Goal: Task Accomplishment & Management: Complete application form

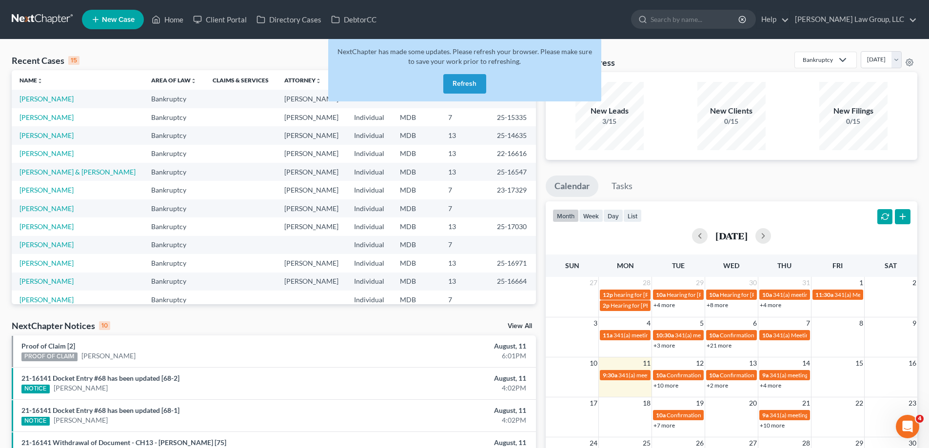
click at [459, 81] on button "Refresh" at bounding box center [464, 83] width 43 height 19
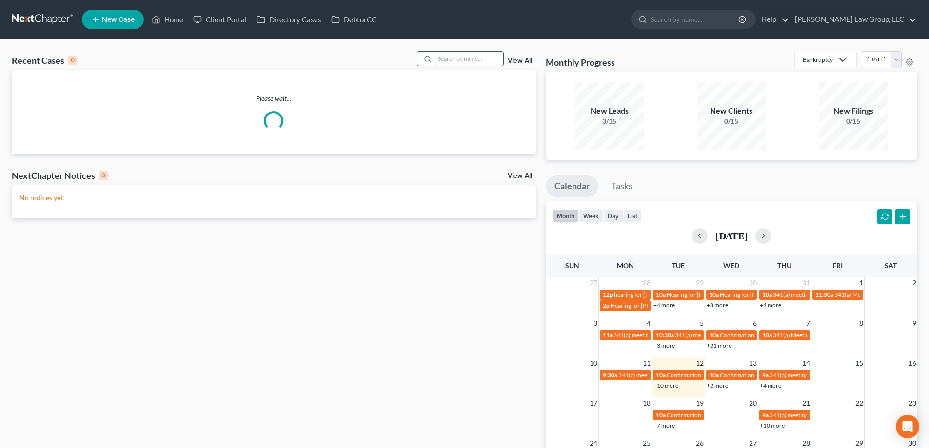
click at [474, 60] on input "search" at bounding box center [469, 59] width 68 height 14
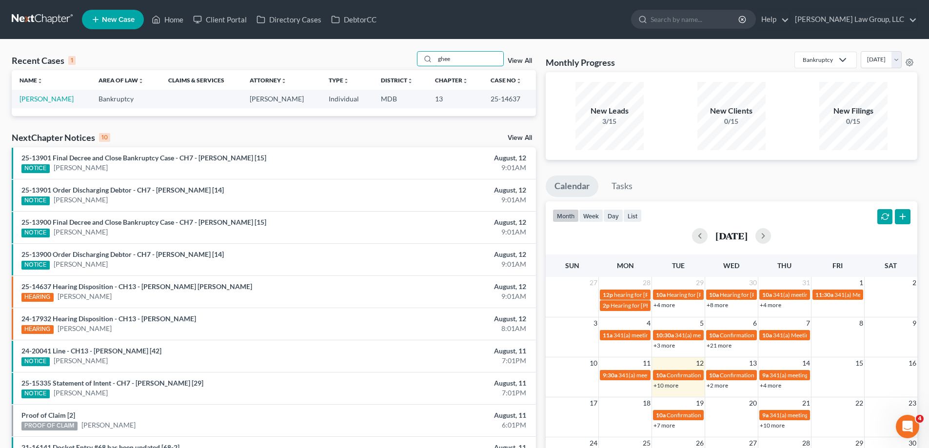
type input "ghee"
drag, startPoint x: 517, startPoint y: 102, endPoint x: 485, endPoint y: 102, distance: 31.2
click at [485, 102] on td "25-14637" at bounding box center [509, 99] width 53 height 18
copy td "25-14637"
click at [40, 98] on link "[PERSON_NAME]" at bounding box center [46, 99] width 54 height 8
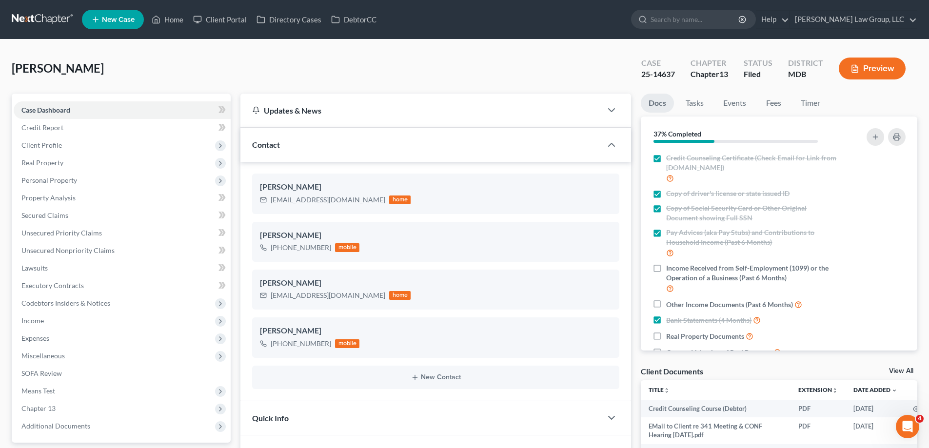
drag, startPoint x: 60, startPoint y: 140, endPoint x: 59, endPoint y: 162, distance: 21.5
click at [60, 141] on span "Client Profile" at bounding box center [41, 145] width 40 height 8
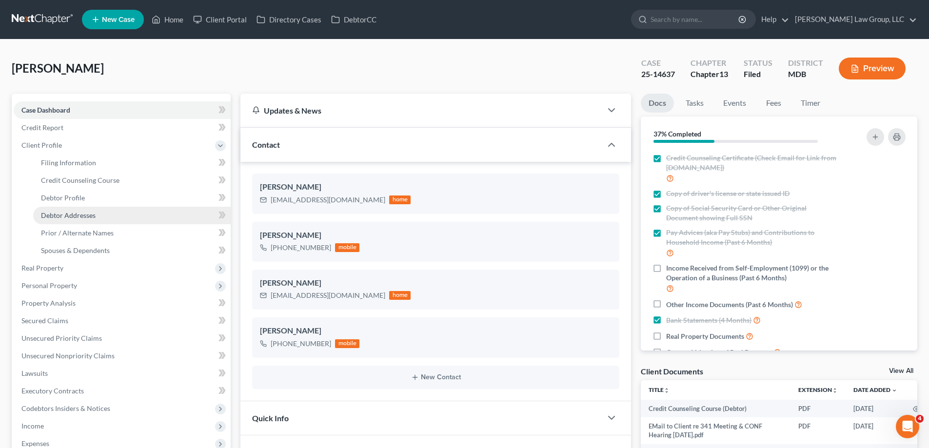
click at [73, 217] on span "Debtor Addresses" at bounding box center [68, 215] width 55 height 8
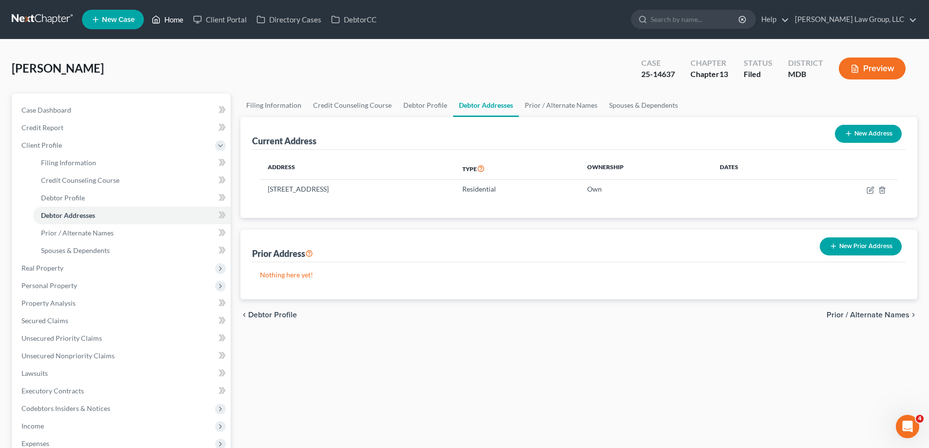
click at [163, 19] on link "Home" at bounding box center [167, 20] width 41 height 18
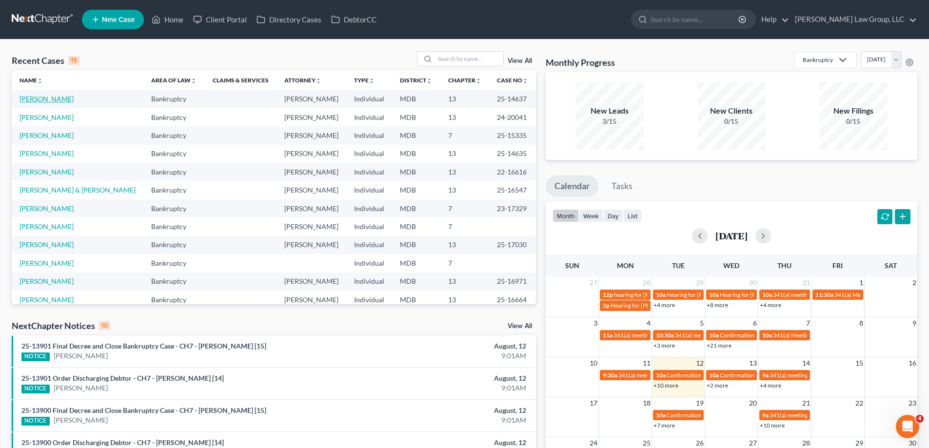
click at [45, 99] on link "[PERSON_NAME]" at bounding box center [46, 99] width 54 height 8
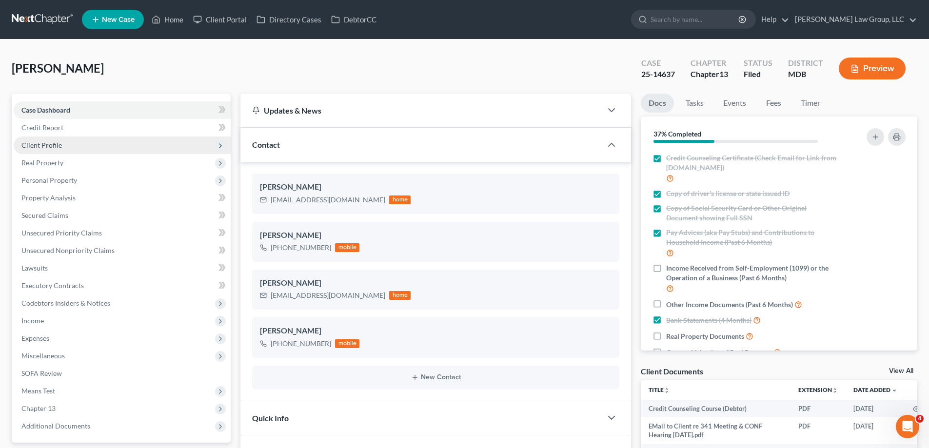
click at [45, 150] on span "Client Profile" at bounding box center [122, 145] width 217 height 18
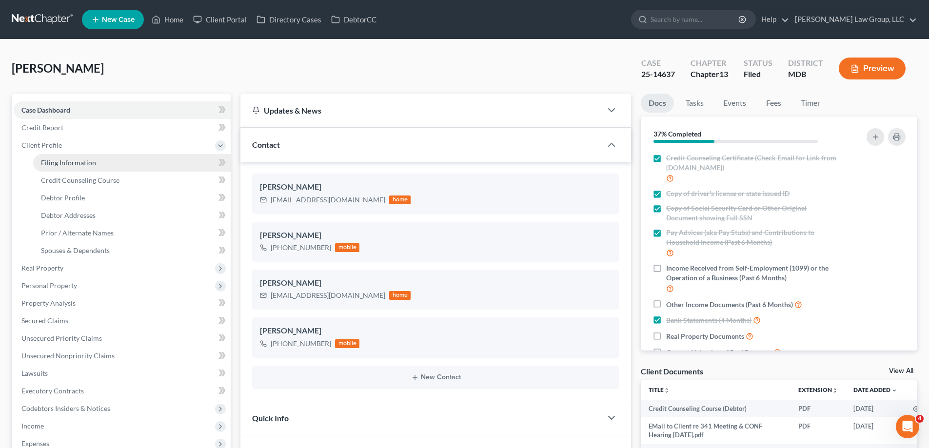
click at [58, 163] on span "Filing Information" at bounding box center [68, 162] width 55 height 8
select select "1"
select select "0"
select select "3"
select select "21"
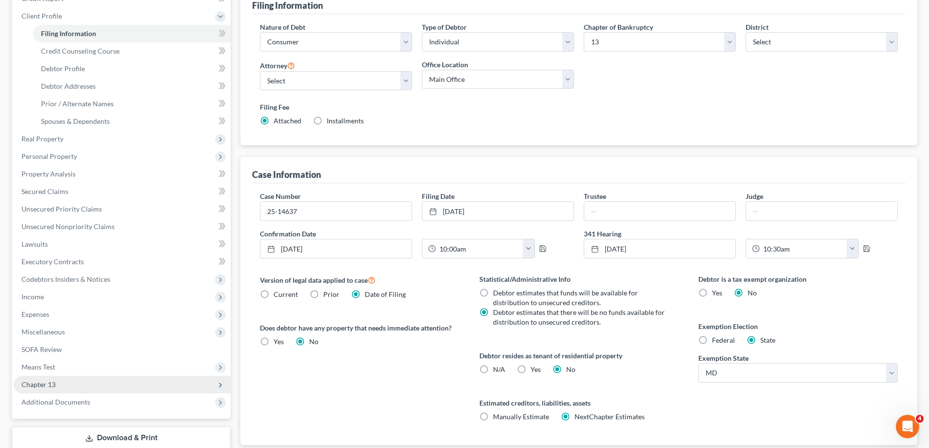
scroll to position [194, 0]
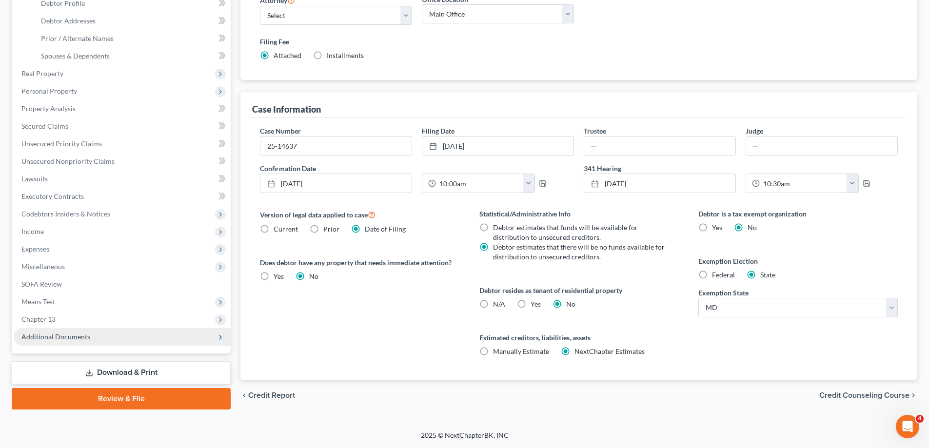
click at [86, 341] on span "Additional Documents" at bounding box center [122, 337] width 217 height 18
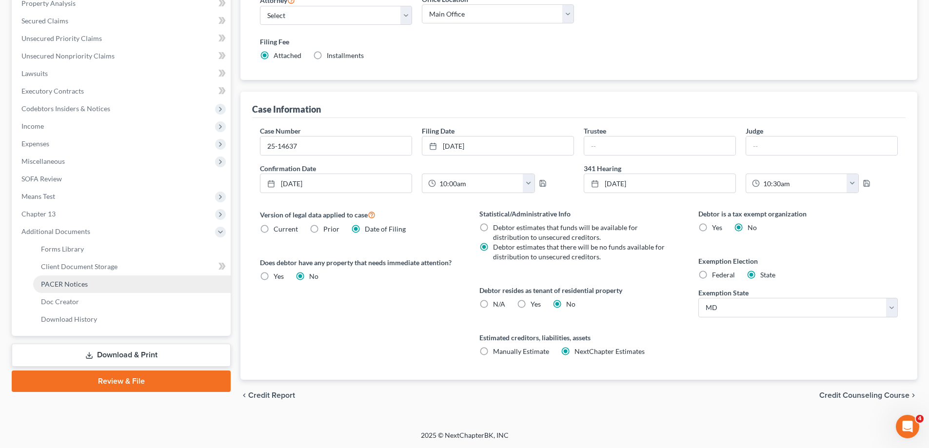
click at [108, 285] on link "PACER Notices" at bounding box center [131, 284] width 197 height 18
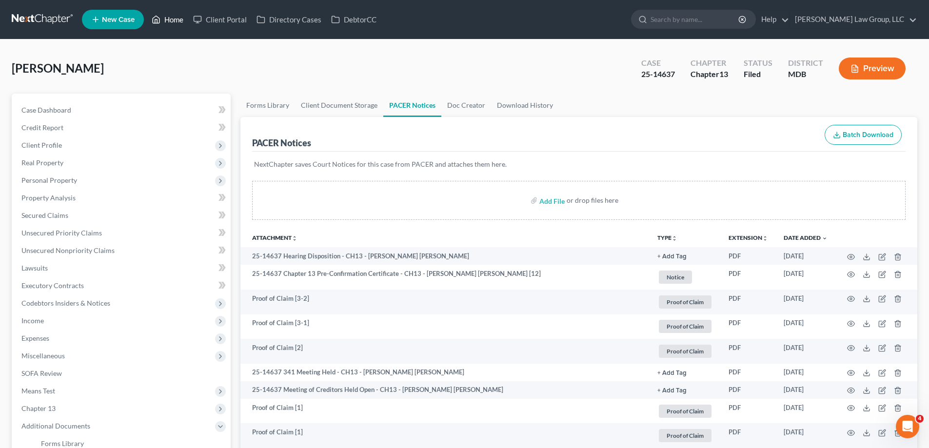
click at [173, 21] on link "Home" at bounding box center [167, 20] width 41 height 18
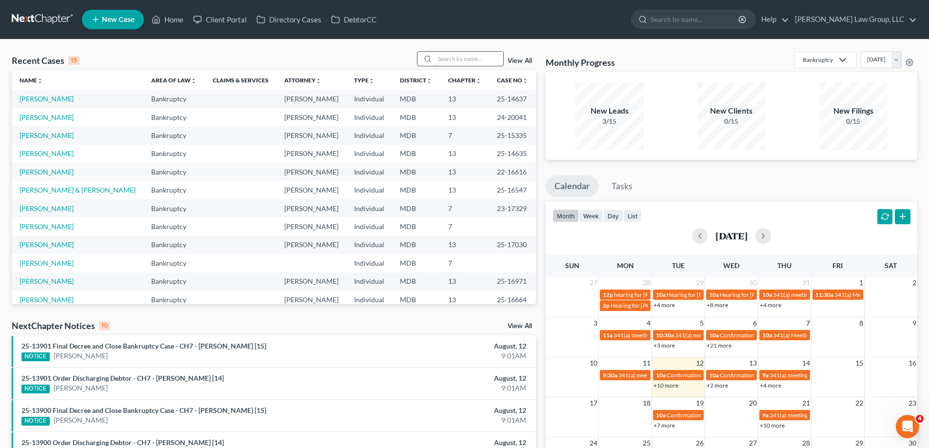
click at [470, 59] on input "search" at bounding box center [469, 59] width 68 height 14
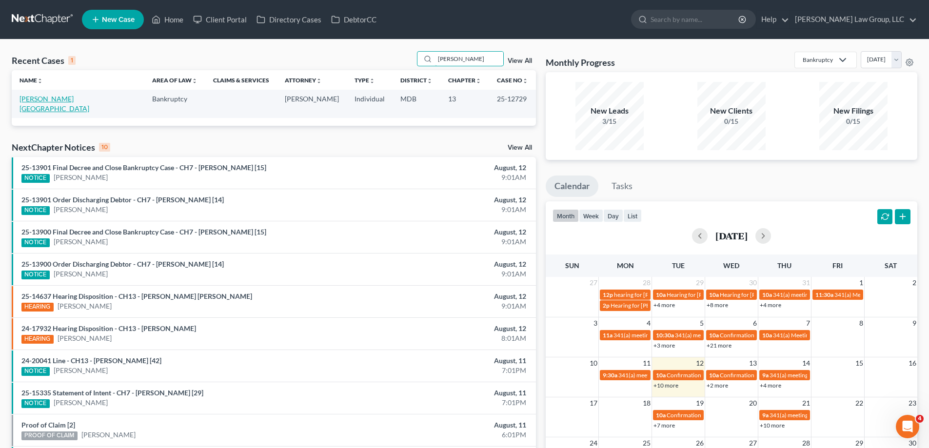
type input "[PERSON_NAME]"
click at [46, 99] on link "[PERSON_NAME][GEOGRAPHIC_DATA]" at bounding box center [54, 104] width 70 height 18
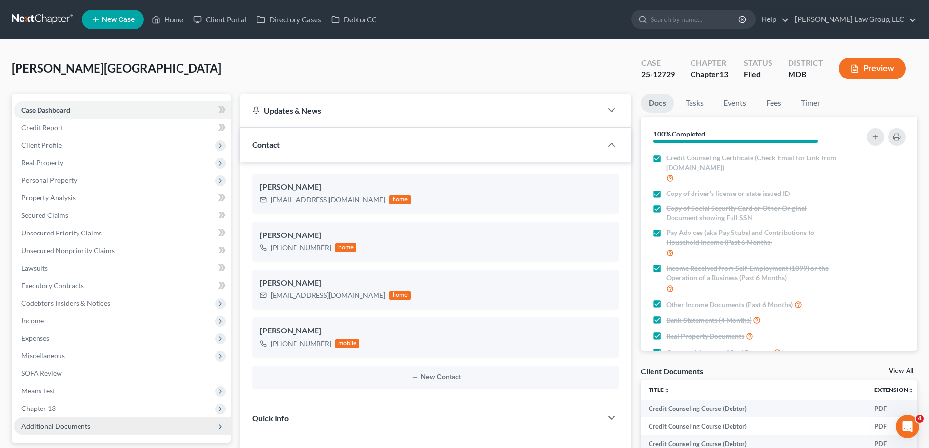
click at [88, 400] on span "Chapter 13" at bounding box center [122, 409] width 217 height 18
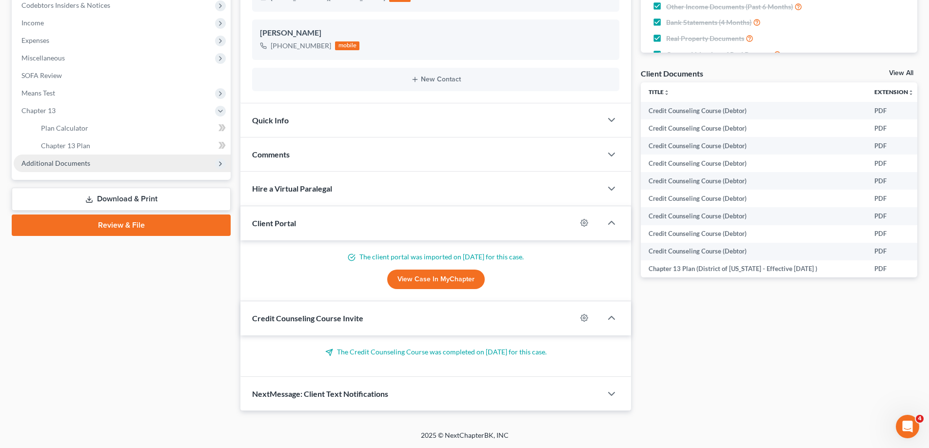
click at [91, 163] on span "Additional Documents" at bounding box center [122, 164] width 217 height 18
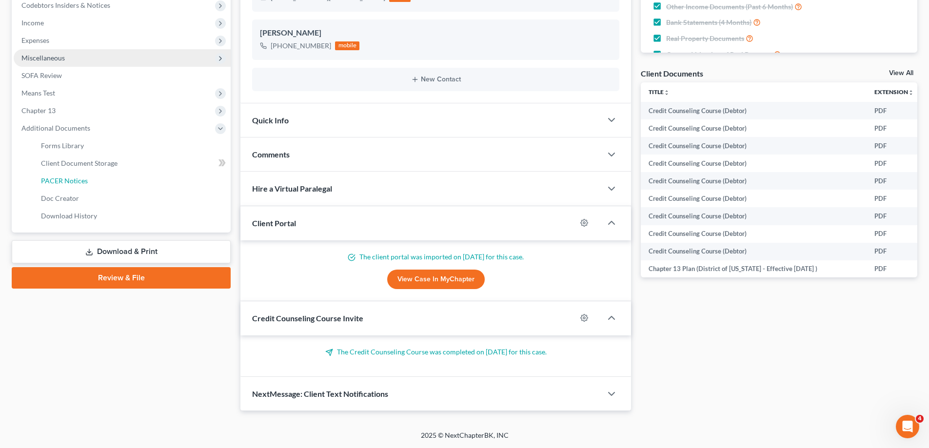
click at [94, 183] on link "PACER Notices" at bounding box center [131, 181] width 197 height 18
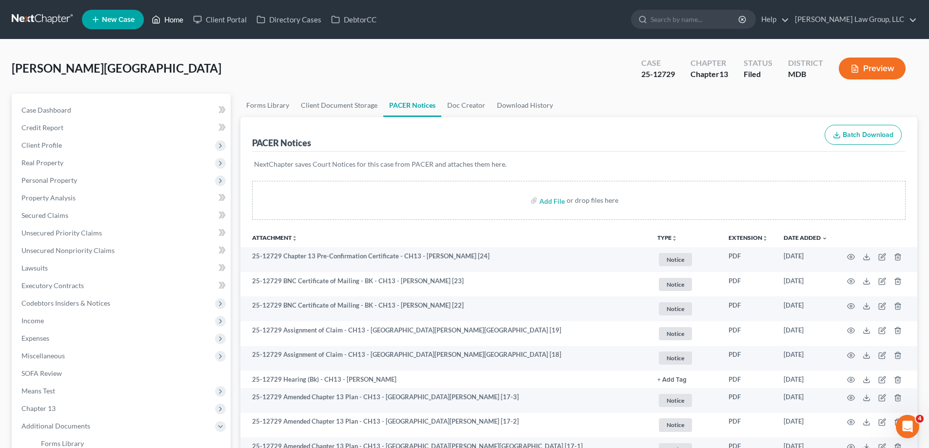
click at [175, 13] on link "Home" at bounding box center [167, 20] width 41 height 18
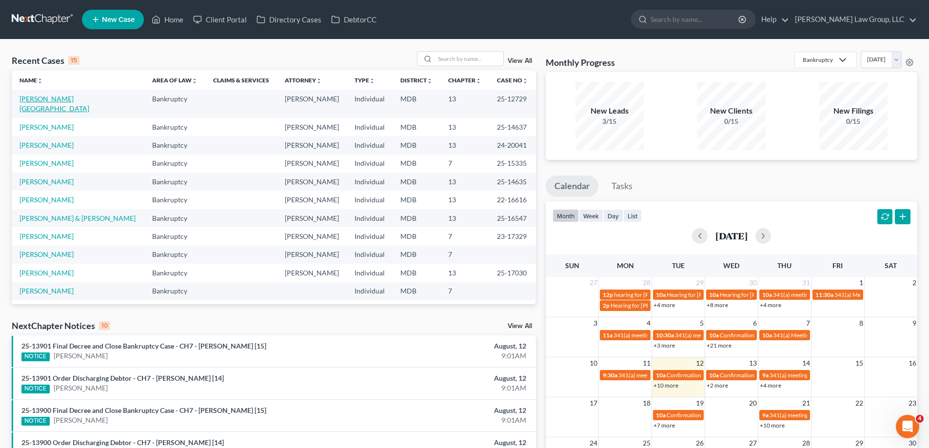
click at [47, 100] on link "[PERSON_NAME][GEOGRAPHIC_DATA]" at bounding box center [54, 104] width 70 height 18
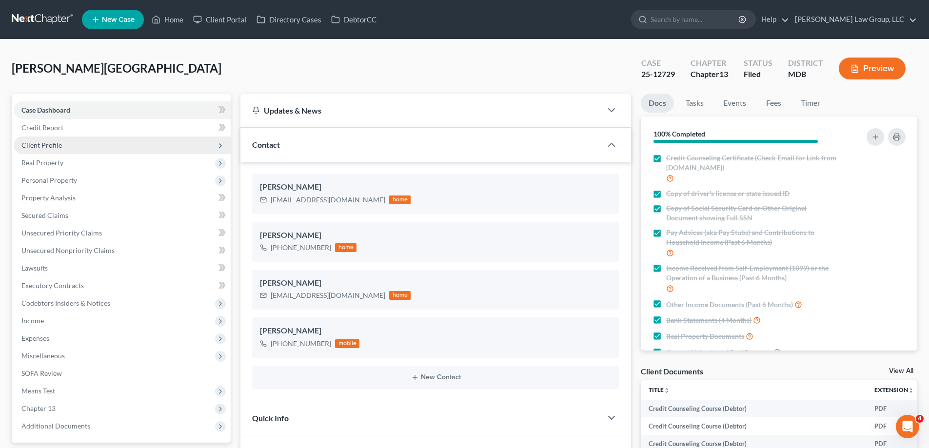
click at [61, 149] on span "Client Profile" at bounding box center [122, 145] width 217 height 18
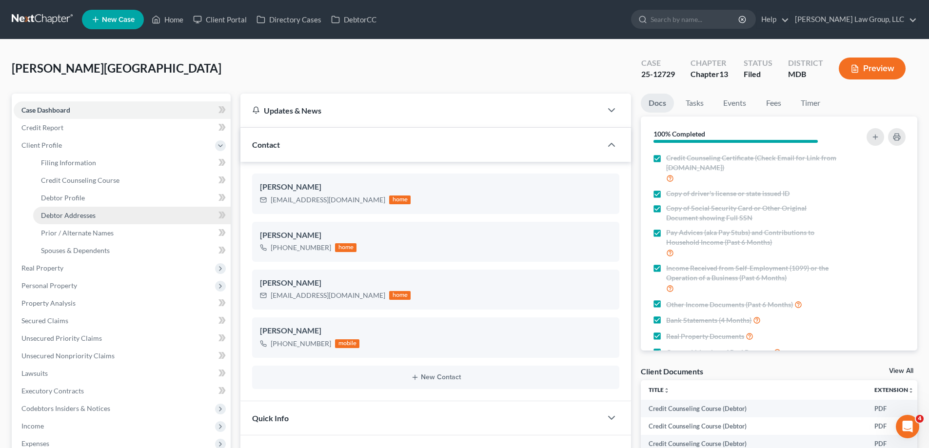
click at [91, 217] on span "Debtor Addresses" at bounding box center [68, 215] width 55 height 8
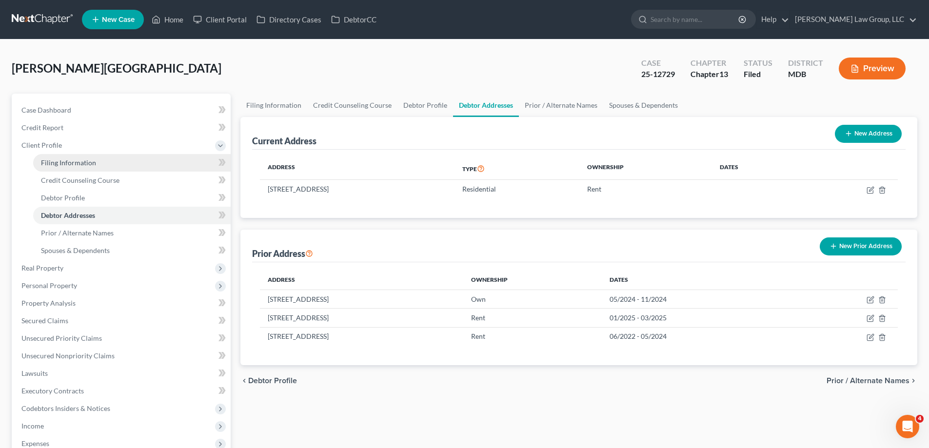
click at [86, 162] on span "Filing Information" at bounding box center [68, 162] width 55 height 8
select select "1"
select select "0"
select select "3"
select select "38"
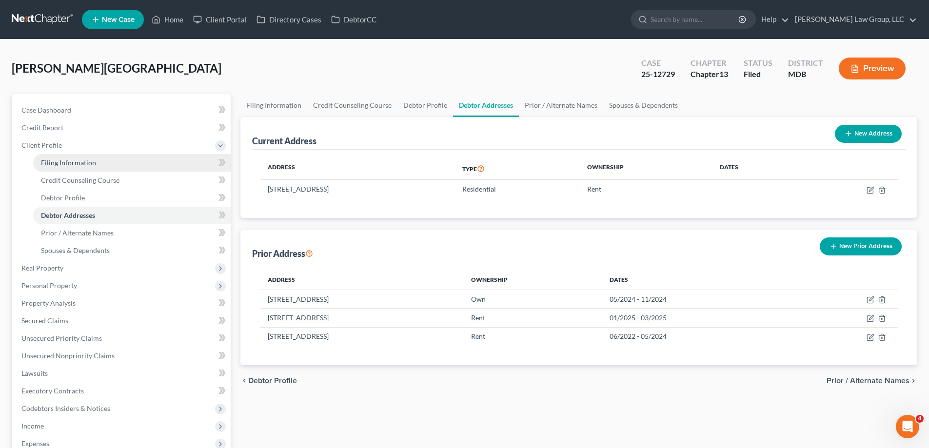
select select "0"
select select "21"
